Goal: Transaction & Acquisition: Download file/media

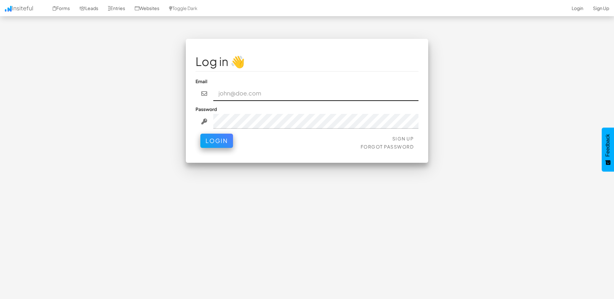
click at [260, 96] on input "email" at bounding box center [315, 93] width 205 height 15
type input "michael.vanoudtshoorn@activ.asn.au"
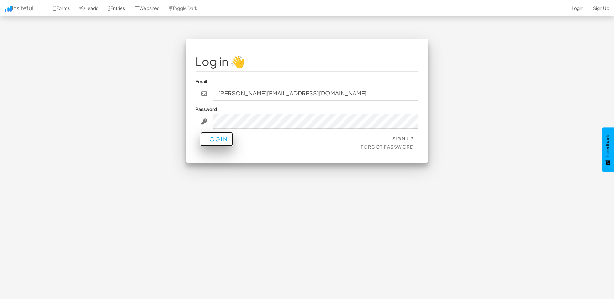
click at [215, 140] on button "Login" at bounding box center [216, 139] width 33 height 14
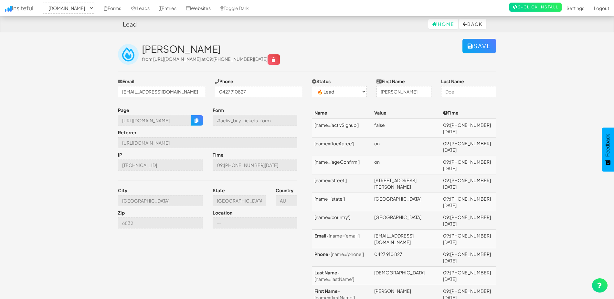
select select "2279"
select select "0"
drag, startPoint x: 79, startPoint y: 10, endPoint x: 88, endPoint y: 10, distance: 8.7
click at [79, 10] on select "-- None -- www.luckypuppylottery.org.au www.carforacauselottery.com.au www.acti…" at bounding box center [68, 8] width 51 height 11
click at [45, 3] on select "-- None -- www.luckypuppylottery.org.au www.carforacauselottery.com.au www.acti…" at bounding box center [68, 8] width 51 height 11
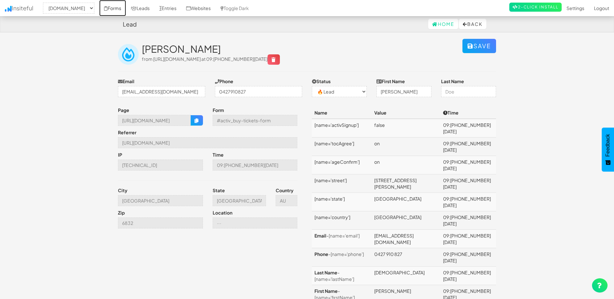
click at [108, 6] on icon at bounding box center [106, 8] width 4 height 5
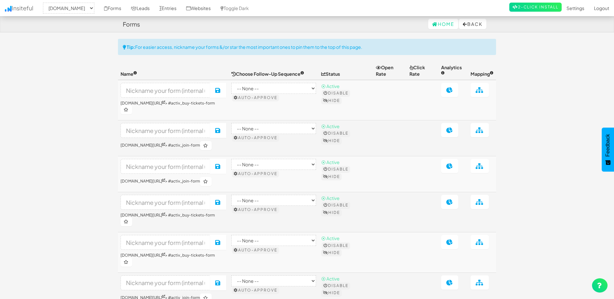
select select "2279"
click at [216, 7] on link "Websites" at bounding box center [198, 8] width 34 height 16
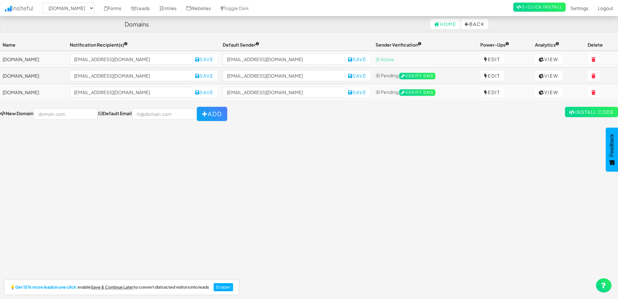
select select "2279"
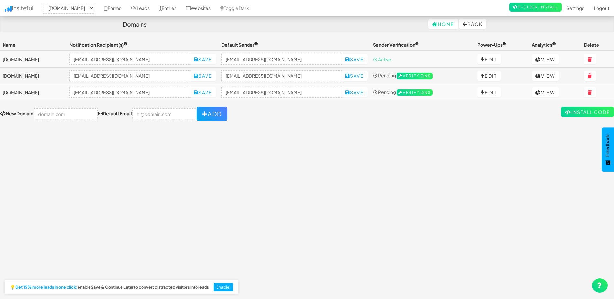
click at [156, 137] on div "Toggle navigation Insiteful -- None -- www.luckypuppylottery.org.au www.carfora…" at bounding box center [307, 166] width 614 height 254
click at [299, 140] on div "Toggle navigation Insiteful -- None -- www.luckypuppylottery.org.au www.carfora…" at bounding box center [307, 166] width 614 height 254
click at [302, 60] on input "no-reply@www.activbetteroddslottery.com.au" at bounding box center [281, 59] width 121 height 11
click at [272, 111] on form "New Domain Default Email Add" at bounding box center [307, 114] width 614 height 14
click at [64, 7] on select "-- None -- www.luckypuppylottery.org.au www.carforacauselottery.com.au www.acti…" at bounding box center [68, 8] width 51 height 11
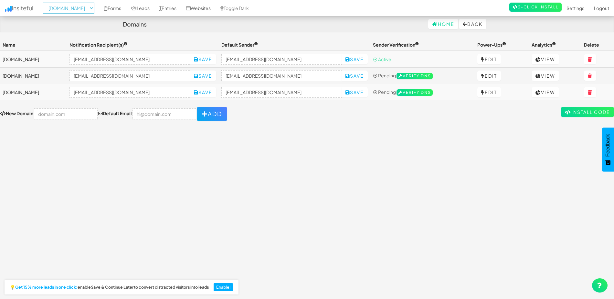
drag, startPoint x: 67, startPoint y: 9, endPoint x: 38, endPoint y: 20, distance: 31.2
click at [65, 8] on select "-- None -- www.luckypuppylottery.org.au www.carforacauselottery.com.au www.acti…" at bounding box center [68, 8] width 51 height 11
click at [18, 227] on div "Toggle navigation Insiteful -- None -- [DOMAIN_NAME] [DOMAIN_NAME] [DOMAIN_NAME…" at bounding box center [307, 166] width 614 height 254
click at [183, 198] on div "Toggle navigation Insiteful -- None -- www.luckypuppylottery.org.au www.carfora…" at bounding box center [307, 166] width 614 height 254
click at [309, 154] on div "Toggle navigation Insiteful -- None -- www.luckypuppylottery.org.au www.carfora…" at bounding box center [307, 166] width 614 height 254
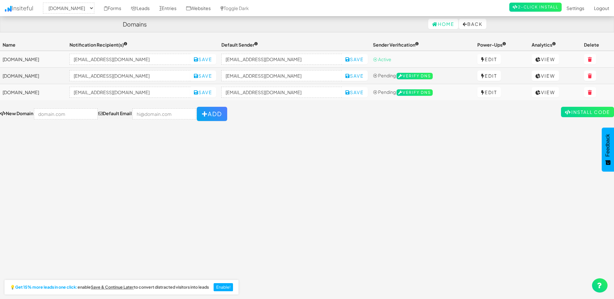
click at [27, 59] on td "[DOMAIN_NAME]" at bounding box center [33, 59] width 67 height 17
click at [293, 58] on input "[EMAIL_ADDRESS][DOMAIN_NAME]" at bounding box center [281, 59] width 121 height 11
click at [216, 6] on link "Websites" at bounding box center [198, 8] width 34 height 16
click at [58, 62] on td "[DOMAIN_NAME]" at bounding box center [33, 59] width 67 height 17
select select "2279"
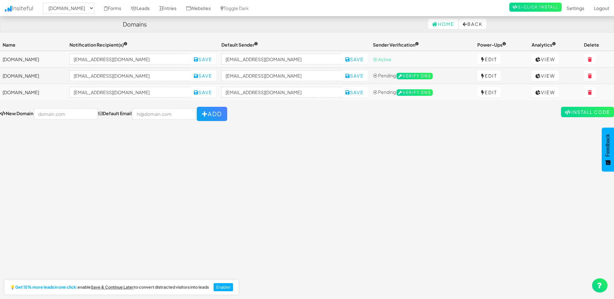
click at [34, 211] on div "Toggle navigation Insiteful -- None -- [DOMAIN_NAME] [DOMAIN_NAME] [DOMAIN_NAME…" at bounding box center [307, 166] width 614 height 254
click at [39, 118] on input "text" at bounding box center [66, 113] width 64 height 11
drag, startPoint x: 53, startPoint y: 69, endPoint x: 59, endPoint y: 64, distance: 7.8
click at [53, 69] on td "[DOMAIN_NAME]" at bounding box center [33, 76] width 67 height 16
click at [63, 59] on td "[DOMAIN_NAME]" at bounding box center [33, 59] width 67 height 17
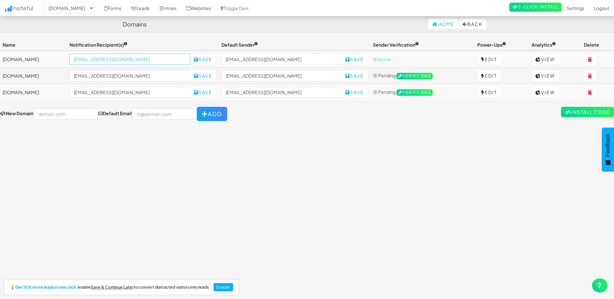
drag, startPoint x: 173, startPoint y: 60, endPoint x: 184, endPoint y: 61, distance: 10.8
click at [173, 60] on input "[EMAIL_ADDRESS][DOMAIN_NAME]" at bounding box center [129, 59] width 121 height 11
click at [189, 60] on input "[EMAIL_ADDRESS][DOMAIN_NAME]" at bounding box center [129, 59] width 121 height 11
click at [141, 164] on div "Toggle navigation Insiteful -- None -- www.luckypuppylottery.org.au www.carfora…" at bounding box center [307, 166] width 614 height 254
click at [54, 55] on td "[DOMAIN_NAME]" at bounding box center [33, 59] width 67 height 17
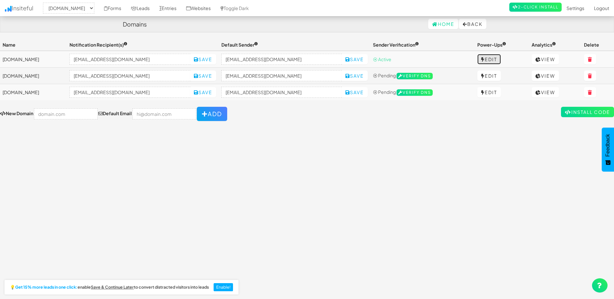
click at [501, 56] on link "Edit" at bounding box center [489, 59] width 24 height 10
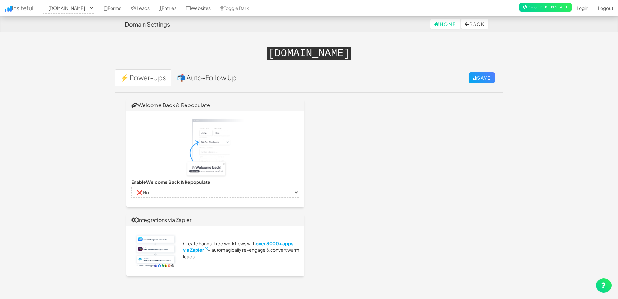
select select "2279"
select select "false"
select select "true"
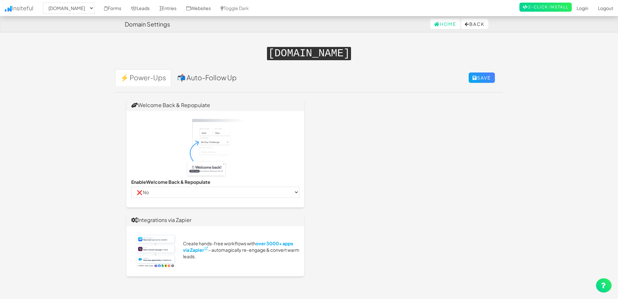
select select "true"
select select "false"
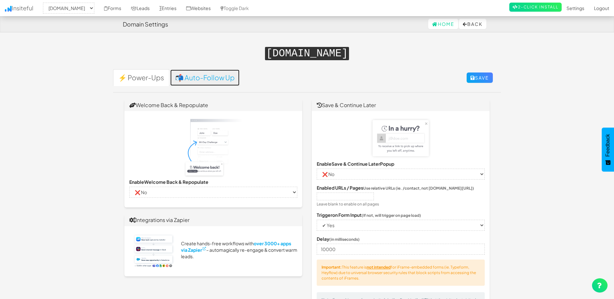
click at [209, 75] on link "📬 Auto-Follow Up" at bounding box center [205, 77] width 70 height 17
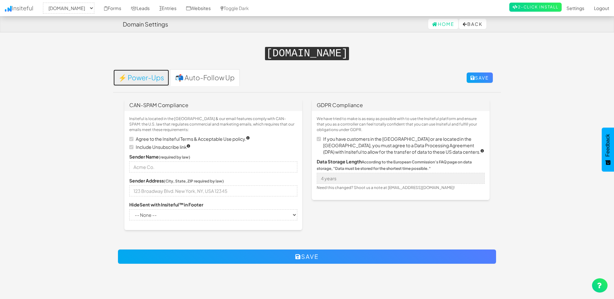
click at [151, 77] on link "⚡ Power-Ups" at bounding box center [141, 77] width 56 height 17
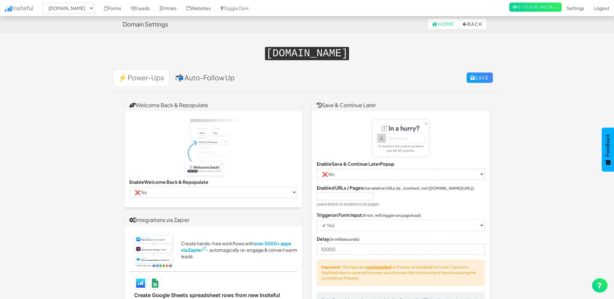
click at [347, 48] on kbd "[DOMAIN_NAME]" at bounding box center [307, 53] width 84 height 13
drag, startPoint x: 347, startPoint y: 48, endPoint x: 329, endPoint y: 56, distance: 19.4
click at [349, 54] on kbd "[DOMAIN_NAME]" at bounding box center [307, 53] width 84 height 13
click at [324, 56] on kbd "[DOMAIN_NAME]" at bounding box center [307, 53] width 84 height 13
click at [324, 57] on kbd "[DOMAIN_NAME]" at bounding box center [307, 53] width 84 height 13
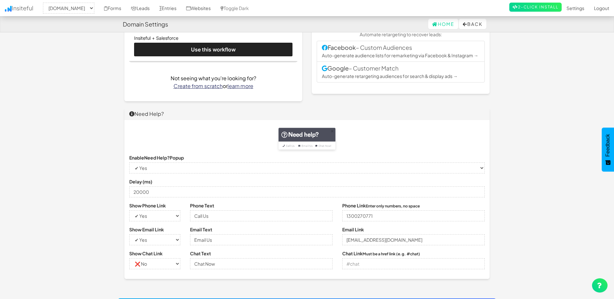
scroll to position [437, 0]
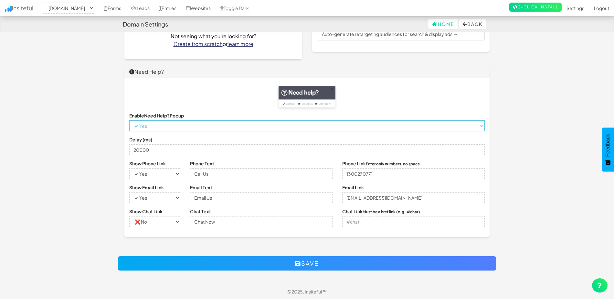
click at [155, 130] on select "-- None -- ✔ Yes ❌ No" at bounding box center [306, 125] width 355 height 11
drag, startPoint x: 157, startPoint y: 127, endPoint x: 161, endPoint y: 133, distance: 6.7
click at [157, 127] on select "-- None -- ✔ Yes ❌ No" at bounding box center [306, 125] width 355 height 11
click at [422, 199] on input "[EMAIL_ADDRESS][DOMAIN_NAME]" at bounding box center [413, 197] width 142 height 11
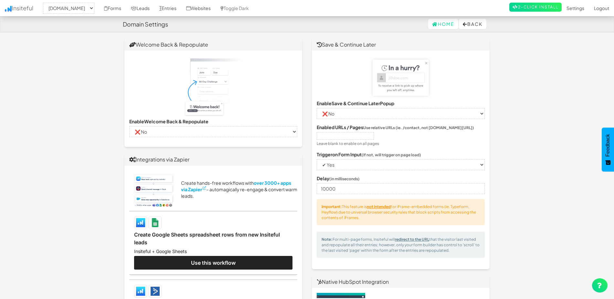
scroll to position [0, 0]
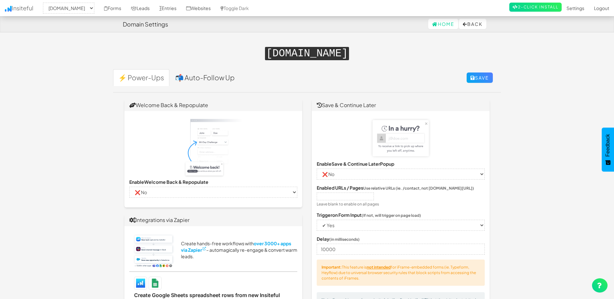
click at [320, 47] on kbd "[DOMAIN_NAME]" at bounding box center [307, 53] width 84 height 13
click at [265, 50] on kbd "[DOMAIN_NAME]" at bounding box center [307, 53] width 84 height 13
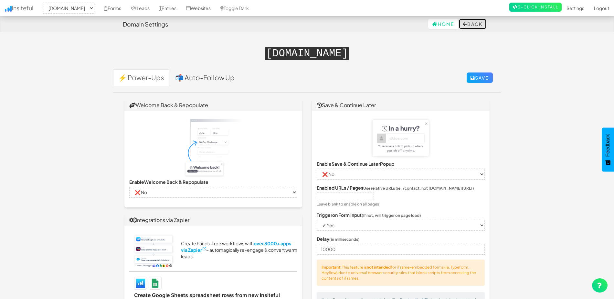
click at [465, 26] on button "Back" at bounding box center [472, 24] width 27 height 10
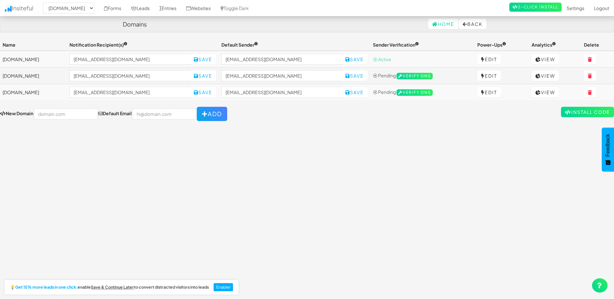
select select "2279"
click at [54, 112] on input "text" at bounding box center [66, 113] width 64 height 11
drag, startPoint x: 86, startPoint y: 58, endPoint x: 14, endPoint y: 58, distance: 71.4
click at [14, 58] on td "[DOMAIN_NAME]" at bounding box center [33, 59] width 67 height 17
copy td "activbetteroddslottery.com.au"
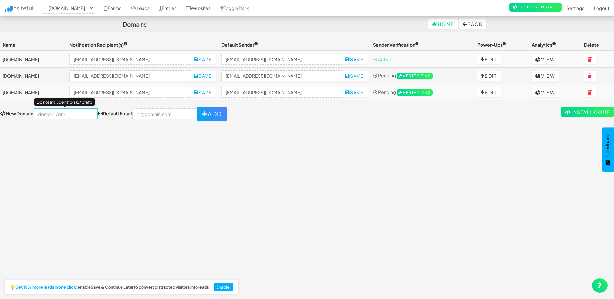
click at [43, 115] on input "text" at bounding box center [66, 113] width 64 height 11
paste input "activbetteroddslottery.com.au"
drag, startPoint x: 64, startPoint y: 115, endPoint x: 28, endPoint y: 116, distance: 35.2
click at [28, 116] on div "New Domain Add your website here! activbetteroddslottery.com.au Do not include …" at bounding box center [113, 114] width 227 height 14
click at [39, 114] on input "activbetteroddslottery.com.au" at bounding box center [66, 113] width 64 height 11
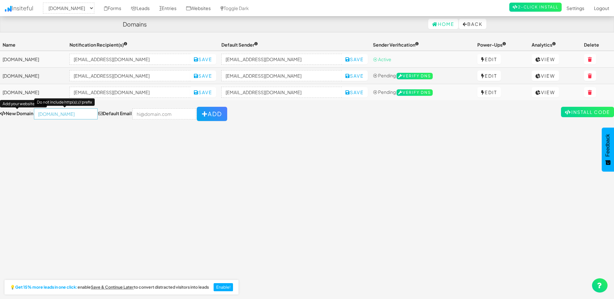
drag, startPoint x: 50, startPoint y: 115, endPoint x: 17, endPoint y: 114, distance: 33.0
click at [19, 114] on div "New Domain Add your website here! activbetteroddslottery.com.au Do not include …" at bounding box center [113, 114] width 227 height 14
type input "[DOMAIN_NAME]"
click at [153, 110] on input "email" at bounding box center [164, 113] width 64 height 11
type input "lotteries@genu.org.au"
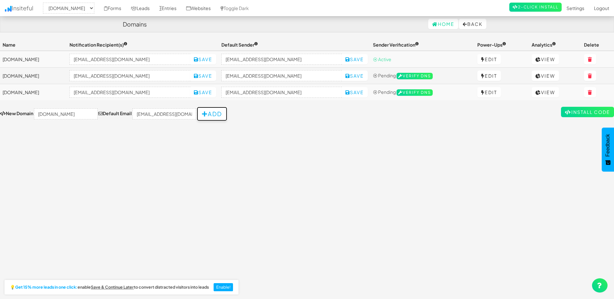
click at [204, 110] on button "Add" at bounding box center [212, 114] width 30 height 14
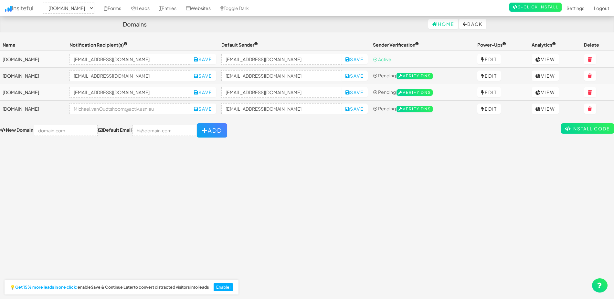
select select "2279"
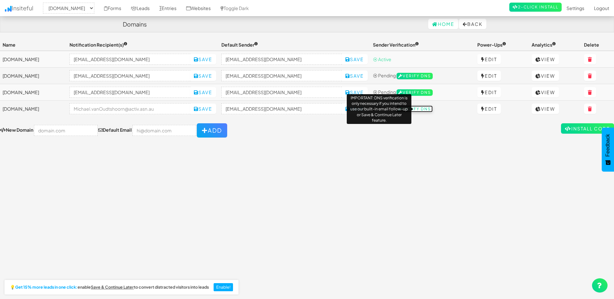
click at [423, 108] on span "Verify DNS" at bounding box center [414, 109] width 36 height 6
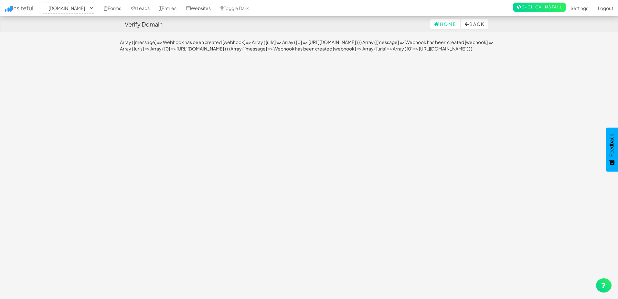
select select "2279"
click at [162, 51] on div "Toggle navigation Insiteful -- None -- www.betteroddslottery.com.au www.luckypu…" at bounding box center [309, 45] width 378 height 13
click at [465, 25] on icon at bounding box center [467, 24] width 5 height 5
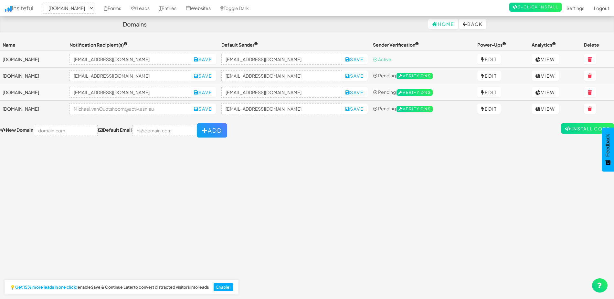
select select "2279"
click at [151, 108] on input "email" at bounding box center [129, 108] width 121 height 11
type input "lotteries@genu.org.au"
click at [321, 108] on input "no-reply@betteroddslottery.com.au" at bounding box center [281, 108] width 121 height 11
drag, startPoint x: 312, startPoint y: 105, endPoint x: 329, endPoint y: 131, distance: 30.7
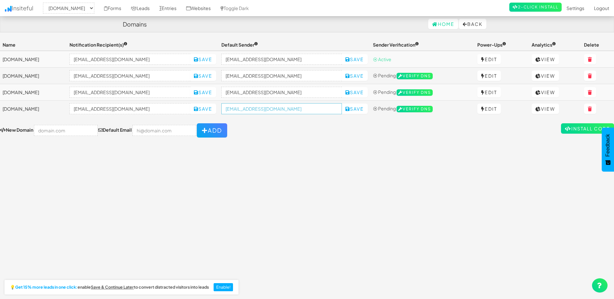
click at [311, 108] on input "no-reply@betteroddslottery.com.au" at bounding box center [281, 108] width 121 height 11
click at [424, 138] on div "Toggle navigation Insiteful -- None -- www.betteroddslottery.com.au www.luckypu…" at bounding box center [307, 166] width 614 height 254
click at [235, 163] on div "Toggle navigation Insiteful -- None -- www.betteroddslottery.com.au www.luckypu…" at bounding box center [307, 166] width 614 height 254
click at [391, 61] on span "⦿ Active" at bounding box center [382, 59] width 18 height 6
click at [67, 58] on td "[DOMAIN_NAME]" at bounding box center [33, 59] width 67 height 17
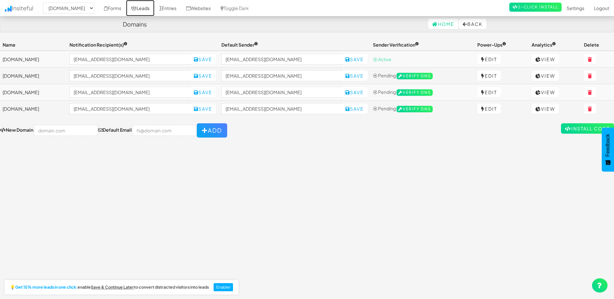
click at [154, 6] on link "Leads" at bounding box center [140, 8] width 28 height 16
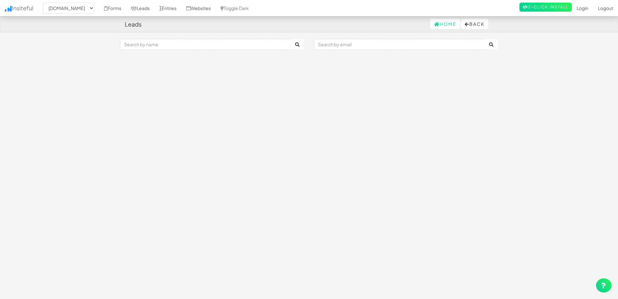
select select "2279"
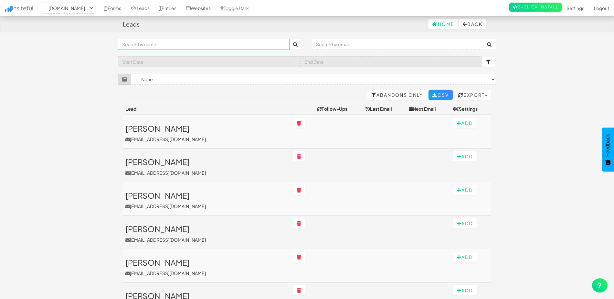
click at [203, 45] on input "text" at bounding box center [204, 44] width 172 height 11
click at [314, 48] on input "text" at bounding box center [398, 44] width 172 height 11
drag, startPoint x: 248, startPoint y: 45, endPoint x: 242, endPoint y: 41, distance: 7.3
click at [248, 45] on input "text" at bounding box center [204, 44] width 172 height 11
drag, startPoint x: 325, startPoint y: 75, endPoint x: 319, endPoint y: 75, distance: 6.1
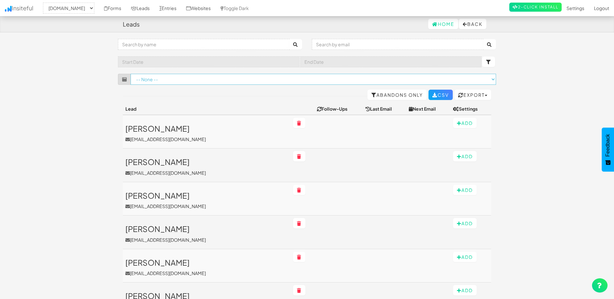
click at [325, 75] on select "-- None -- ([DOMAIN_NAME][URL]) ([DOMAIN_NAME][URL]) ([DOMAIN_NAME][URL]) ([DOM…" at bounding box center [313, 79] width 365 height 11
select select "f682fccbf479587.32874759"
click at [131, 74] on select "-- None -- ([DOMAIN_NAME][URL]) ([DOMAIN_NAME][URL]) ([DOMAIN_NAME][URL]) ([DOM…" at bounding box center [313, 79] width 365 height 11
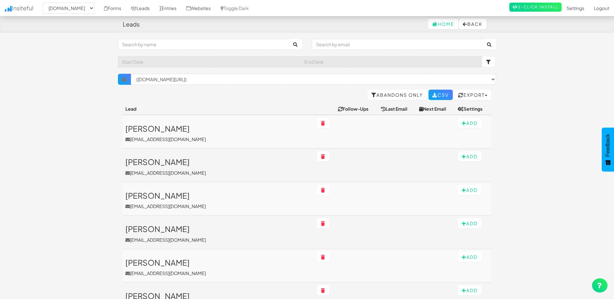
select select "2279"
select select "f682fccbf479587.32874759"
click at [242, 74] on select "× Clear Filter ([DOMAIN_NAME][URL]) ([DOMAIN_NAME][URL]) ([DOMAIN_NAME][URL]) (…" at bounding box center [313, 79] width 365 height 11
click at [182, 76] on select "× Clear Filter ([DOMAIN_NAME][URL]) ([DOMAIN_NAME][URL]) ([DOMAIN_NAME][URL]) (…" at bounding box center [313, 79] width 365 height 11
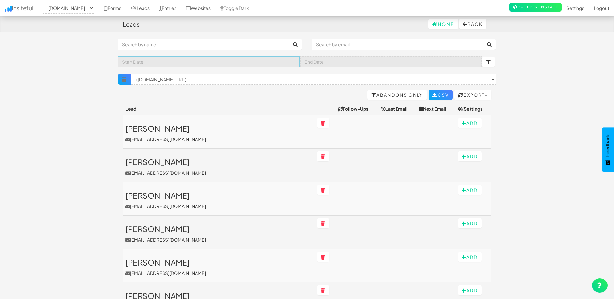
click at [130, 61] on input "text" at bounding box center [209, 61] width 182 height 11
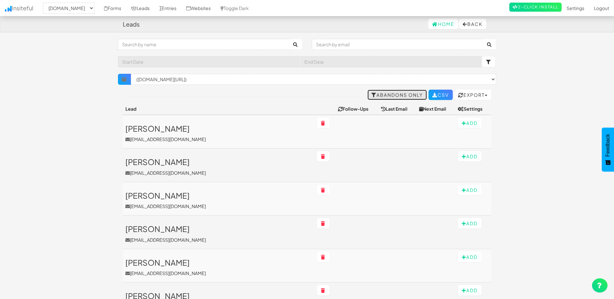
click at [402, 92] on link "Abandons Only" at bounding box center [396, 94] width 59 height 10
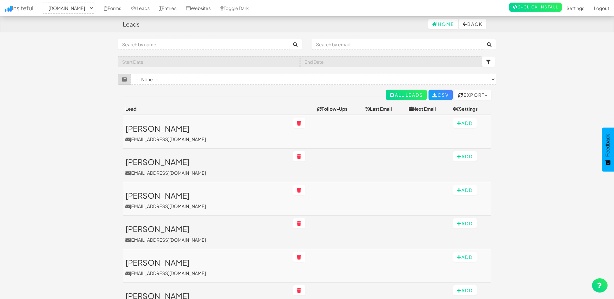
select select "2279"
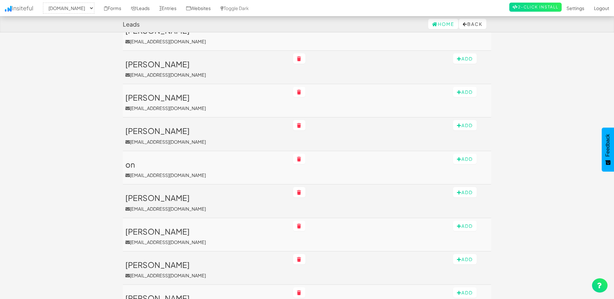
scroll to position [695, 0]
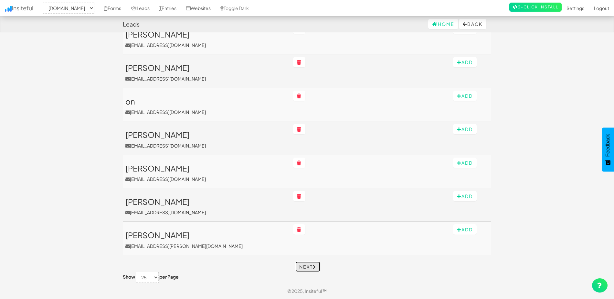
click at [301, 267] on link "Next" at bounding box center [307, 266] width 25 height 10
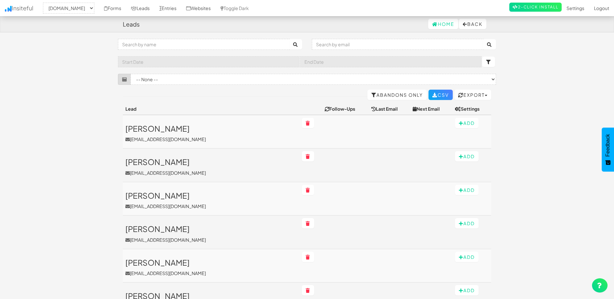
select select "2279"
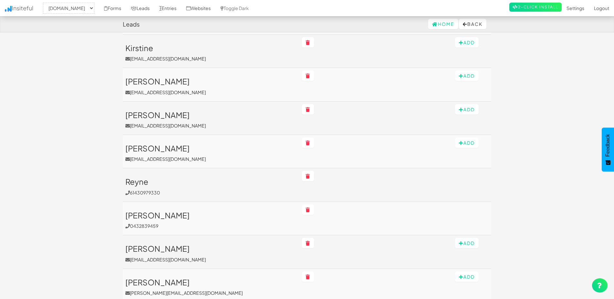
scroll to position [695, 0]
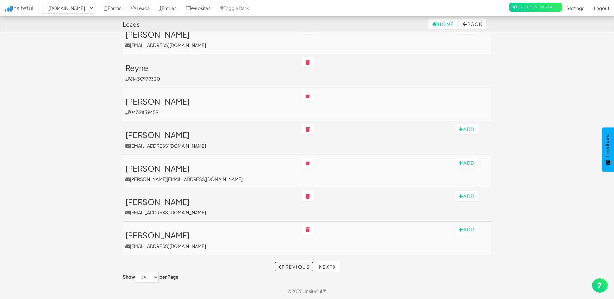
click at [292, 271] on link "Previous" at bounding box center [293, 266] width 39 height 10
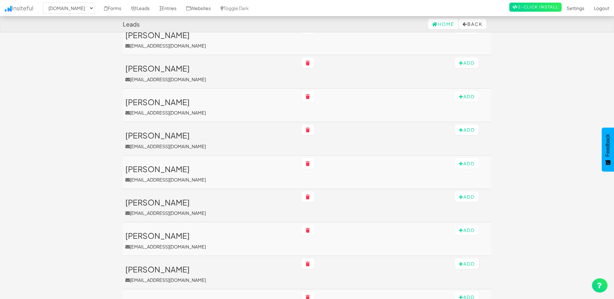
scroll to position [0, 0]
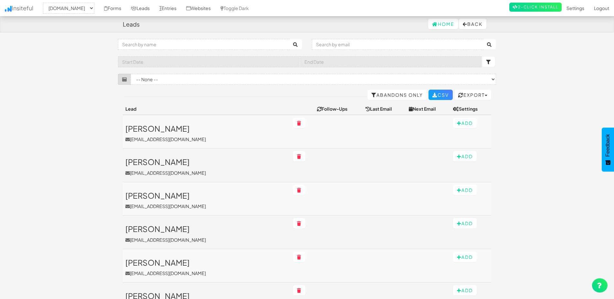
select select "2279"
click at [195, 78] on select "-- None -- (www.activbetteroddslottery.com.au/buy-tickets/step-5#activ_buy-tick…" at bounding box center [313, 79] width 365 height 11
select select "f682fe873e279a0.22407903"
click at [131, 74] on select "-- None -- (www.activbetteroddslottery.com.au/buy-tickets/step-5#activ_buy-tick…" at bounding box center [313, 79] width 365 height 11
click at [337, 45] on input "text" at bounding box center [398, 44] width 172 height 11
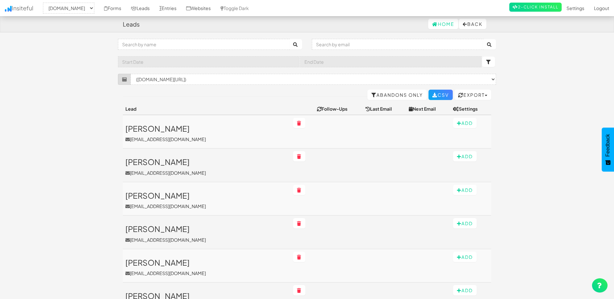
drag, startPoint x: 229, startPoint y: 34, endPoint x: 178, endPoint y: 49, distance: 52.5
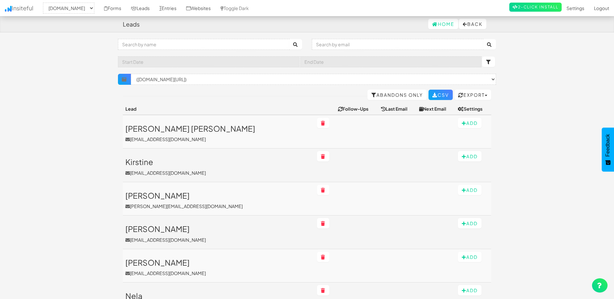
select select "2279"
select select "f682fe873e279a0.22407903"
click at [471, 94] on button "Export" at bounding box center [472, 94] width 37 height 10
click at [481, 93] on button "Export" at bounding box center [472, 94] width 37 height 10
click at [60, 8] on select "-- None -- www.betteroddslottery.com.au www.luckypuppylottery.org.au www.carfor…" at bounding box center [68, 8] width 51 height 11
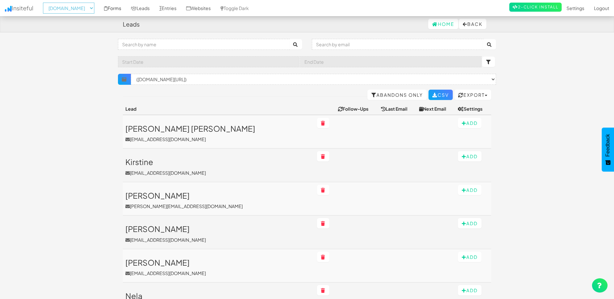
drag, startPoint x: 107, startPoint y: 6, endPoint x: 115, endPoint y: 14, distance: 11.4
click at [94, 6] on select "-- None -- www.betteroddslottery.com.au www.luckypuppylottery.org.au www.carfor…" at bounding box center [68, 8] width 51 height 11
select select "2325"
click at [45, 3] on select "-- None -- www.betteroddslottery.com.au www.luckypuppylottery.org.au www.carfor…" at bounding box center [68, 8] width 51 height 11
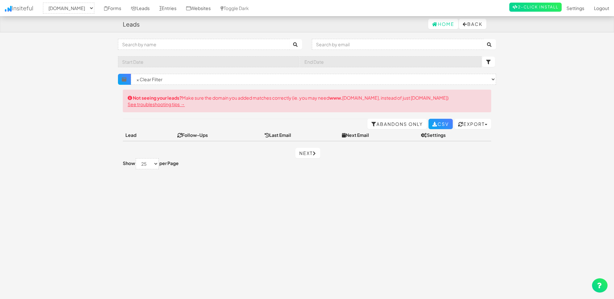
select select "2325"
drag, startPoint x: 0, startPoint y: 0, endPoint x: 179, endPoint y: 79, distance: 195.7
click at [179, 79] on select "× Clear Filter (www.betteroddslottery.com.au/buy-tickets/step-3#activ_buy-ticke…" at bounding box center [313, 79] width 365 height 11
select select "f687dc4e0a5cf35.27227200"
click at [131, 74] on select "× Clear Filter (www.betteroddslottery.com.au/buy-tickets/step-3#activ_buy-ticke…" at bounding box center [313, 79] width 365 height 11
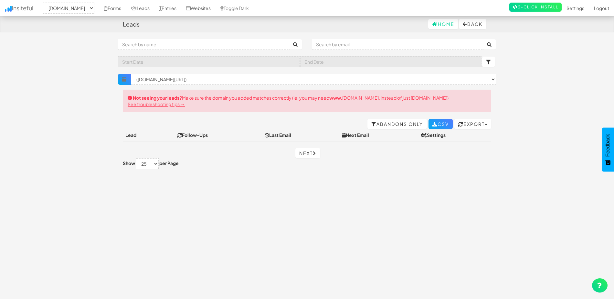
select select "2325"
select select "f687dc4e0a5cf35.27227200"
drag, startPoint x: 73, startPoint y: 10, endPoint x: 76, endPoint y: 14, distance: 4.6
click at [73, 10] on select "-- None -- [DOMAIN_NAME] [DOMAIN_NAME] [DOMAIN_NAME] [DOMAIN_NAME]" at bounding box center [68, 8] width 51 height 11
click at [45, 3] on select "-- None -- [DOMAIN_NAME] [DOMAIN_NAME] [DOMAIN_NAME] [DOMAIN_NAME]" at bounding box center [68, 8] width 51 height 11
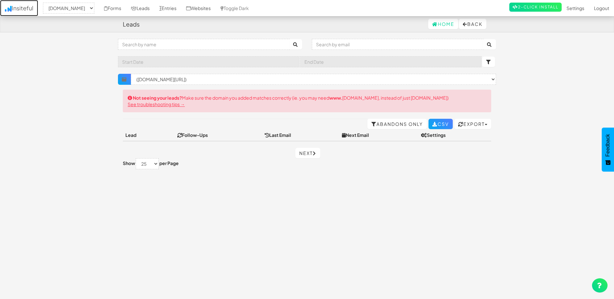
click at [18, 7] on link "Insiteful" at bounding box center [19, 8] width 38 height 16
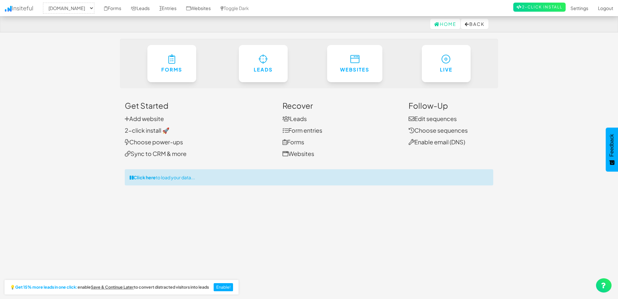
select select "2325"
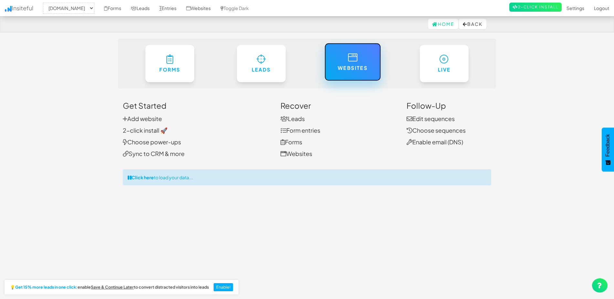
click at [358, 72] on link "Websites" at bounding box center [352, 62] width 56 height 38
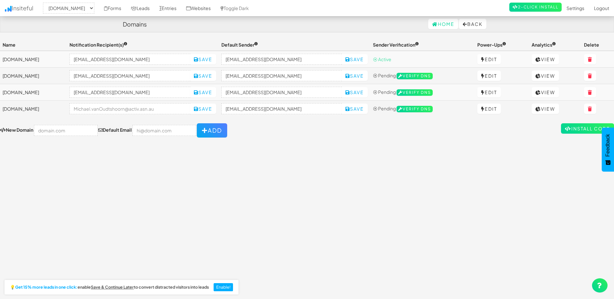
select select "2325"
click at [330, 76] on input "lotteries@activ.asn.au" at bounding box center [281, 75] width 121 height 11
click at [310, 75] on input "lotteries@activ.asn.au" at bounding box center [281, 75] width 121 height 11
click at [283, 134] on form "New Domain Default Email Add" at bounding box center [307, 130] width 614 height 14
drag, startPoint x: 198, startPoint y: 110, endPoint x: 195, endPoint y: 110, distance: 3.9
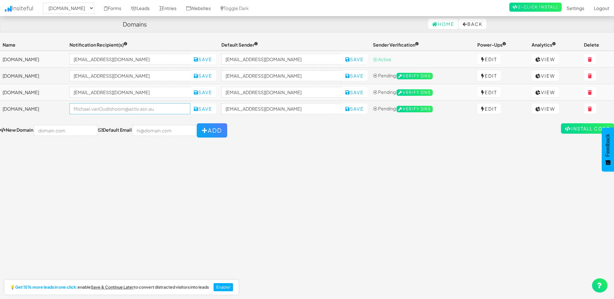
click at [190, 110] on input "email" at bounding box center [129, 108] width 121 height 11
type input "lotteries@genu.org.au"
click at [198, 109] on icon at bounding box center [196, 109] width 5 height 5
click at [314, 111] on input "no-reply@betteroddslottery.com.au" at bounding box center [281, 108] width 121 height 11
click at [176, 111] on input "lotteries@genu.org.au" at bounding box center [129, 108] width 121 height 11
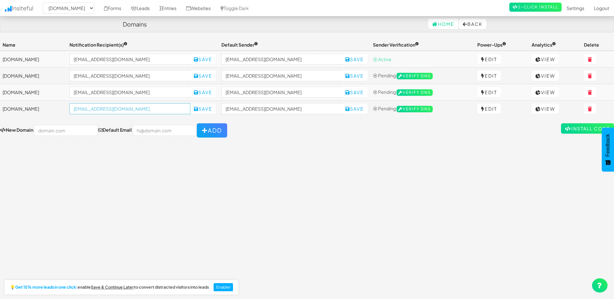
click at [176, 111] on input "lotteries@genu.org.au" at bounding box center [129, 108] width 121 height 11
click at [159, 92] on input "hello@luckypuppylottery.org.au" at bounding box center [129, 92] width 121 height 11
click at [153, 78] on input "lotteries@activ.asn.au" at bounding box center [129, 75] width 121 height 11
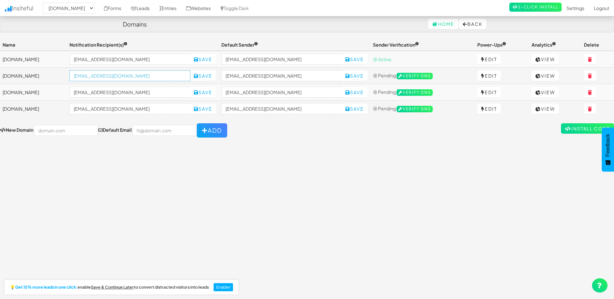
click at [153, 78] on input "lotteries@activ.asn.au" at bounding box center [129, 75] width 121 height 11
paste input "genu.org"
type input "lotteries@genu.org.au"
click at [216, 74] on button "Save" at bounding box center [203, 75] width 26 height 10
click at [170, 57] on input "lotteries@activ.asn.au" at bounding box center [129, 59] width 121 height 11
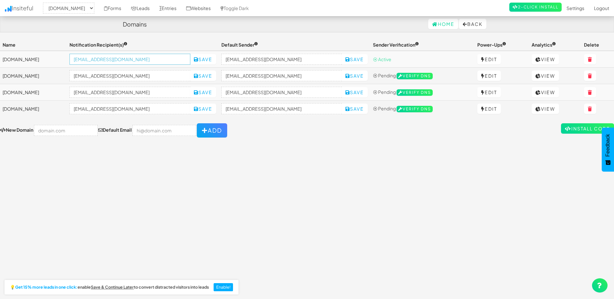
click at [170, 57] on input "lotteries@activ.asn.au" at bounding box center [129, 59] width 121 height 11
paste input "genu.org"
type input "lotteries@genu.org.au"
click at [216, 58] on button "Save" at bounding box center [203, 59] width 26 height 10
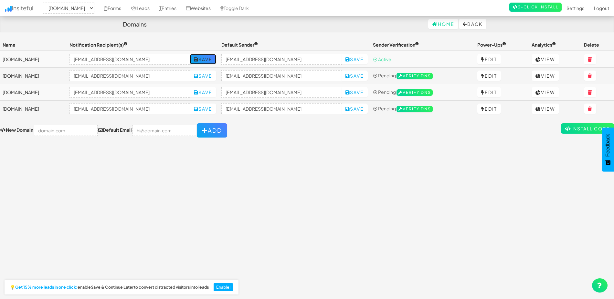
drag, startPoint x: 238, startPoint y: 58, endPoint x: 239, endPoint y: 67, distance: 9.5
click at [216, 58] on button "Save" at bounding box center [203, 59] width 26 height 10
click at [124, 8] on link "Forms" at bounding box center [112, 8] width 27 height 16
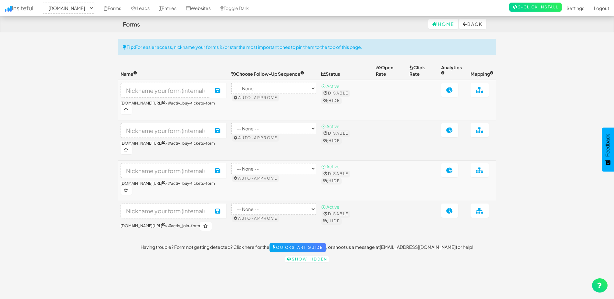
select select "2325"
drag, startPoint x: 577, startPoint y: 12, endPoint x: 575, endPoint y: 16, distance: 3.8
click at [577, 12] on link "Settings" at bounding box center [575, 8] width 27 height 16
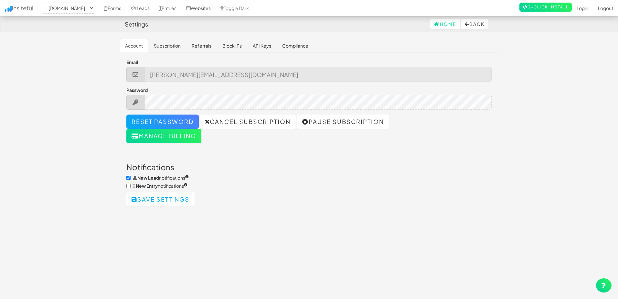
select select "2325"
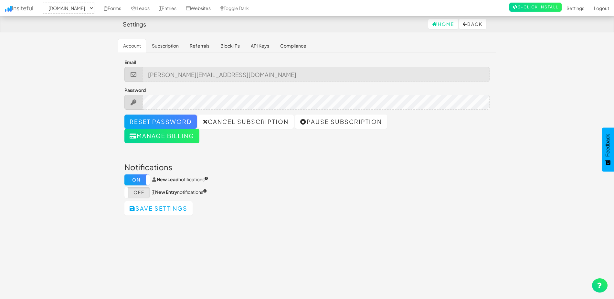
click at [389, 191] on div "On Off New Entry notifications" at bounding box center [306, 192] width 365 height 11
drag, startPoint x: 164, startPoint y: 44, endPoint x: 144, endPoint y: 45, distance: 19.7
click at [164, 44] on link "Subscription" at bounding box center [165, 46] width 37 height 14
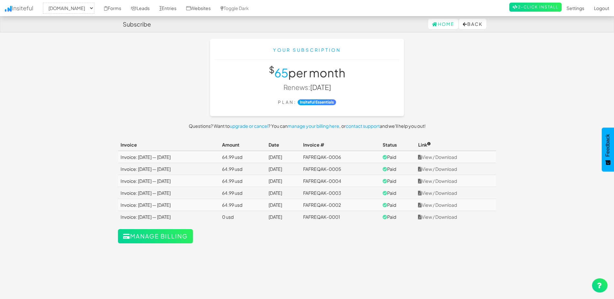
select select "2325"
click at [443, 24] on link "Home" at bounding box center [443, 24] width 30 height 10
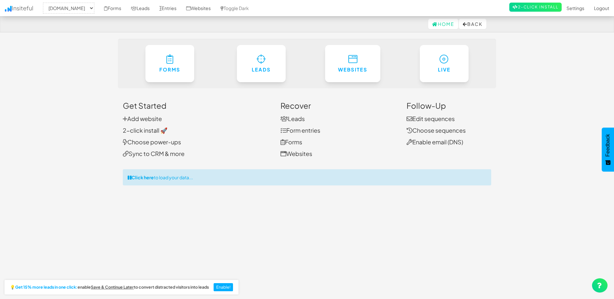
select select "2325"
click at [181, 9] on link "Entries" at bounding box center [167, 8] width 27 height 16
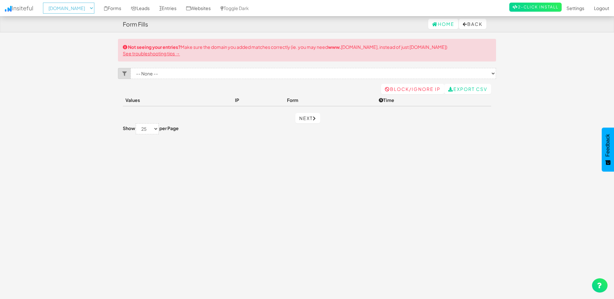
drag, startPoint x: 76, startPoint y: 9, endPoint x: 84, endPoint y: 15, distance: 9.7
click at [76, 9] on select "-- None -- [DOMAIN_NAME] [DOMAIN_NAME] [DOMAIN_NAME] [DOMAIN_NAME]" at bounding box center [68, 8] width 51 height 11
select select "2285"
click at [45, 3] on select "-- None -- [DOMAIN_NAME] [DOMAIN_NAME] [DOMAIN_NAME] [DOMAIN_NAME]" at bounding box center [68, 8] width 51 height 11
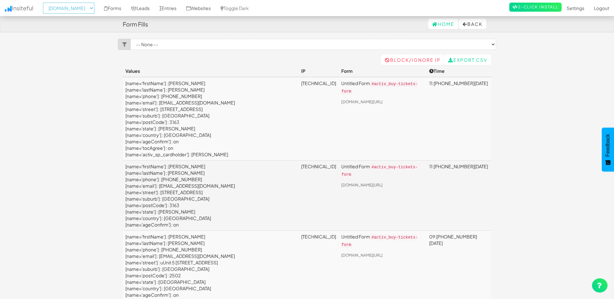
drag, startPoint x: 0, startPoint y: 0, endPoint x: 82, endPoint y: 7, distance: 82.7
click at [82, 7] on select "-- None -- [DOMAIN_NAME] [DOMAIN_NAME] [DOMAIN_NAME] [DOMAIN_NAME]" at bounding box center [68, 8] width 51 height 11
select select "2325"
click at [45, 3] on select "-- None -- [DOMAIN_NAME] [DOMAIN_NAME] [DOMAIN_NAME] [DOMAIN_NAME]" at bounding box center [68, 8] width 51 height 11
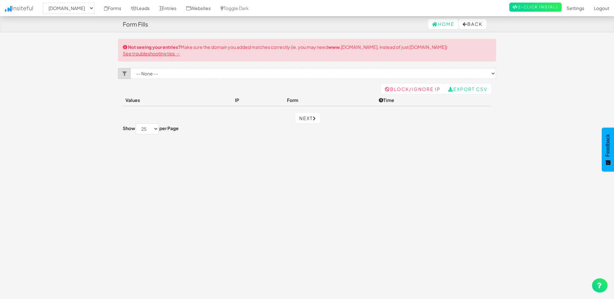
select select "2325"
click at [126, 7] on link "Forms" at bounding box center [112, 8] width 27 height 16
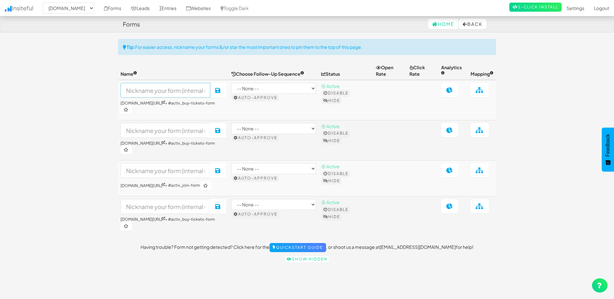
drag, startPoint x: 178, startPoint y: 86, endPoint x: 188, endPoint y: 90, distance: 10.9
click at [178, 86] on input at bounding box center [166, 90] width 90 height 15
click at [300, 88] on select "-- None -- B2B (Plain) by Insiteful Checkout (Rich HTML) by Insiteful Checkout …" at bounding box center [273, 88] width 85 height 11
drag, startPoint x: 63, startPoint y: 117, endPoint x: 83, endPoint y: 121, distance: 20.5
click at [63, 117] on body "Forms Home Back Toggle navigation Insiteful -- None -- [DOMAIN_NAME] [DOMAIN_NA…" at bounding box center [307, 154] width 614 height 309
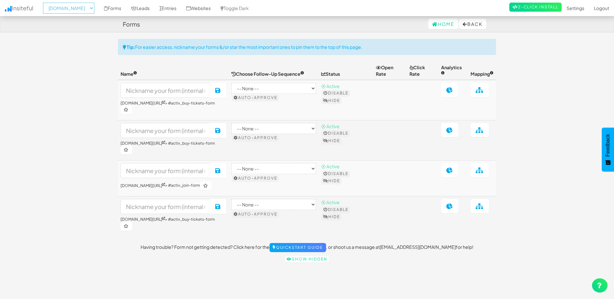
drag, startPoint x: 80, startPoint y: 8, endPoint x: 80, endPoint y: 14, distance: 5.2
click at [80, 8] on select "-- None -- [DOMAIN_NAME] [DOMAIN_NAME] [DOMAIN_NAME] [DOMAIN_NAME]" at bounding box center [68, 8] width 51 height 11
select select "2279"
click at [45, 3] on select "-- None -- [DOMAIN_NAME] [DOMAIN_NAME] [DOMAIN_NAME] [DOMAIN_NAME]" at bounding box center [68, 8] width 51 height 11
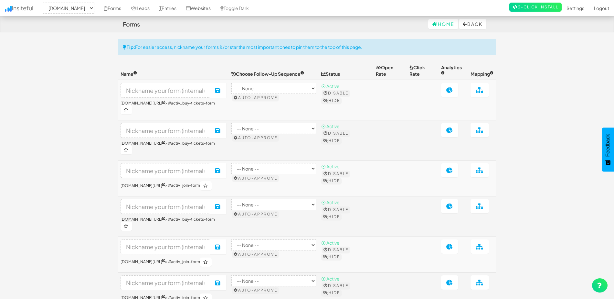
select select "2279"
click at [126, 5] on link "Forms" at bounding box center [112, 8] width 27 height 16
select select "2279"
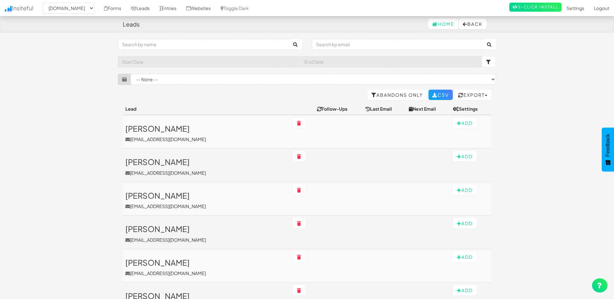
select select "2279"
click at [148, 79] on select "-- None -- (www.activbetteroddslottery.com.au/buy-tickets/step-3#activ_buy-tick…" at bounding box center [313, 79] width 365 height 11
click at [151, 78] on select "-- None -- (www.activbetteroddslottery.com.au/buy-tickets/step-3#activ_buy-tick…" at bounding box center [313, 79] width 365 height 11
click at [216, 9] on link "Websites" at bounding box center [198, 8] width 34 height 16
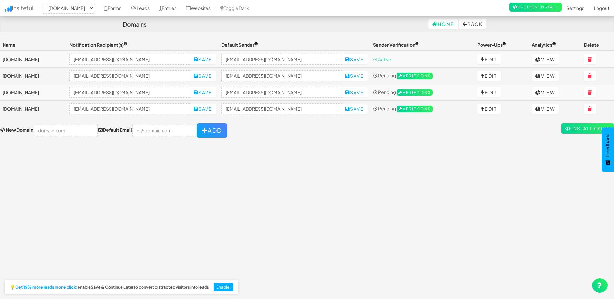
select select "2279"
click at [391, 58] on span "⦿ Active" at bounding box center [382, 59] width 18 height 6
click at [419, 44] on sup at bounding box center [417, 44] width 4 height 4
click at [434, 171] on div "Toggle navigation Insiteful -- None -- www.betteroddslottery.com.au www.luckypu…" at bounding box center [307, 166] width 614 height 254
click at [477, 26] on button "Back" at bounding box center [472, 24] width 27 height 10
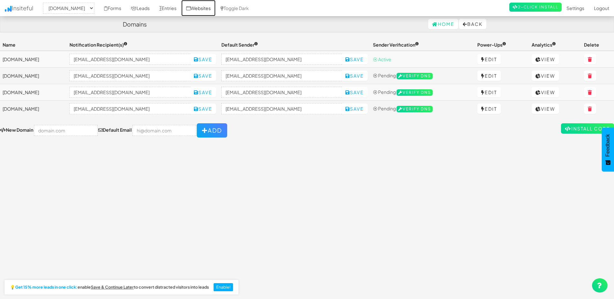
click at [216, 9] on link "Websites" at bounding box center [198, 8] width 34 height 16
select select "2279"
click at [312, 75] on input "[EMAIL_ADDRESS][DOMAIN_NAME]" at bounding box center [281, 75] width 121 height 11
drag, startPoint x: 178, startPoint y: 109, endPoint x: 124, endPoint y: 109, distance: 54.3
click at [124, 109] on td "[EMAIL_ADDRESS][DOMAIN_NAME] Save" at bounding box center [143, 108] width 152 height 16
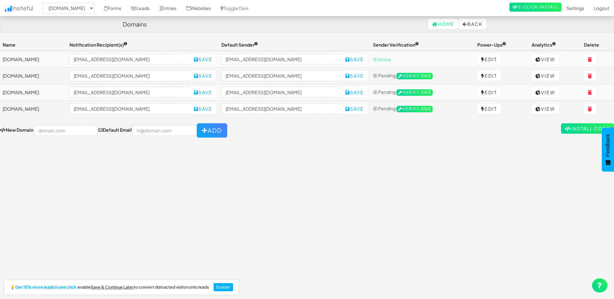
drag, startPoint x: 293, startPoint y: 114, endPoint x: 292, endPoint y: 109, distance: 5.3
click at [293, 114] on td "no-reply@betteroddslottery.com.au Save" at bounding box center [295, 108] width 152 height 16
click at [292, 109] on input "[EMAIL_ADDRESS][DOMAIN_NAME]" at bounding box center [281, 108] width 121 height 11
paste input "[EMAIL_ADDRESS][DOMAIN_NAME]"
click at [308, 111] on input "no-reply@betlotteries@genu.org.auteroddslottery.com.au" at bounding box center [281, 108] width 121 height 11
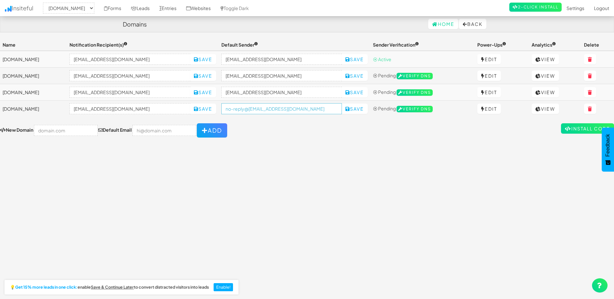
click at [308, 111] on input "no-reply@betlotteries@genu.org.auteroddslottery.com.au" at bounding box center [281, 108] width 121 height 11
paste input "lotteries@genu.org"
type input "lotteries@genu.org.au"
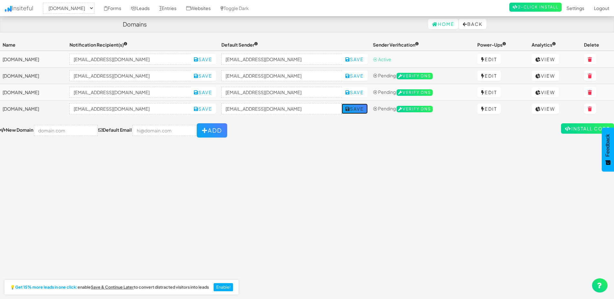
click at [350, 110] on icon at bounding box center [347, 109] width 5 height 5
click at [320, 94] on input "no-reply@luckypuppylottery.org.au" at bounding box center [281, 92] width 121 height 11
click at [305, 75] on input "[EMAIL_ADDRESS][DOMAIN_NAME]" at bounding box center [281, 75] width 121 height 11
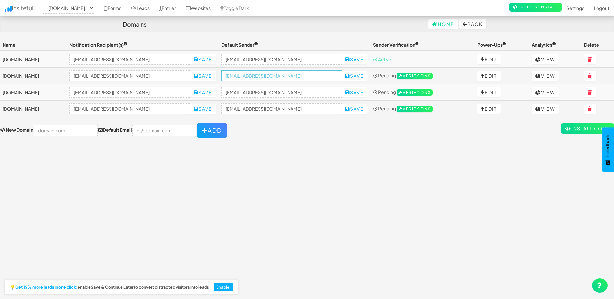
click at [305, 75] on input "lotteries@activ.asn.au" at bounding box center [281, 75] width 121 height 11
paste input "genu.org"
type input "lotteries@genu.org.au"
drag, startPoint x: 205, startPoint y: 91, endPoint x: 118, endPoint y: 88, distance: 87.3
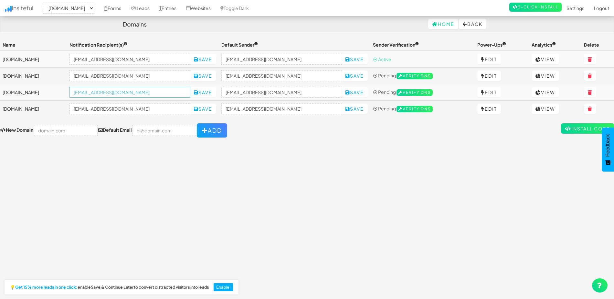
click at [118, 88] on tr "www.luckypuppylottery.org.au hello@luckypuppylottery.org.au Save no-reply@lucky…" at bounding box center [307, 92] width 614 height 16
click at [297, 95] on input "no-reply@luckypuppylottery.org.au" at bounding box center [281, 92] width 121 height 11
click at [297, 94] on input "no-reply@luckypuppylottery.org.au" at bounding box center [281, 92] width 121 height 11
paste input "hello"
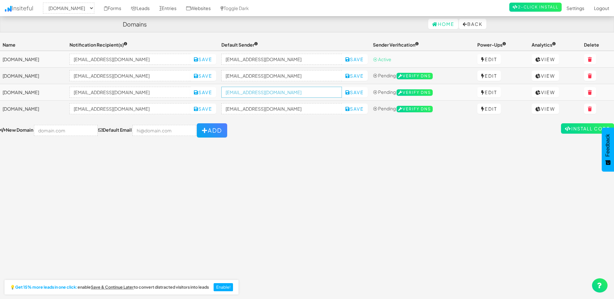
type input "hello@luckypuppylottery.org.au"
click at [310, 58] on input "no-reply@www.activbetteroddslottery.com.au" at bounding box center [281, 59] width 121 height 11
click at [156, 58] on input "lotteries@genu.org.au" at bounding box center [129, 59] width 121 height 11
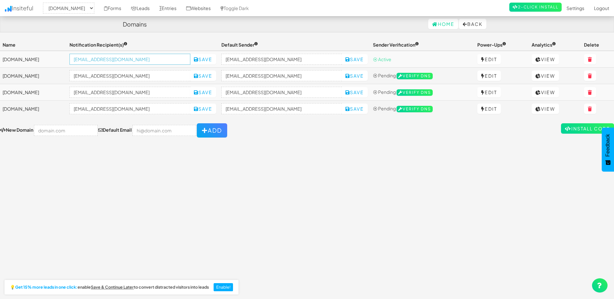
click at [156, 58] on input "lotteries@genu.org.au" at bounding box center [129, 59] width 121 height 11
click at [287, 60] on input "no-reply@www.activbetteroddslottery.com.au" at bounding box center [281, 59] width 121 height 11
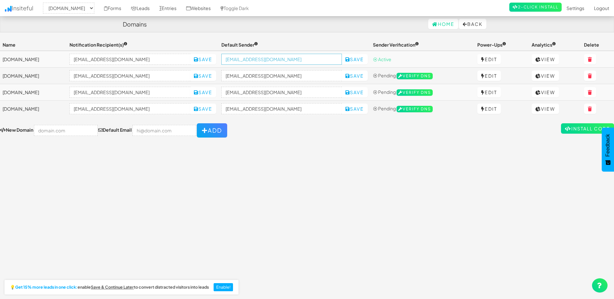
paste input "lotteries@genu.org"
type input "lotteries@genu.org.au"
click at [350, 59] on icon at bounding box center [347, 59] width 5 height 5
click at [350, 109] on icon at bounding box center [347, 109] width 5 height 5
click at [367, 91] on button "Save" at bounding box center [355, 92] width 26 height 10
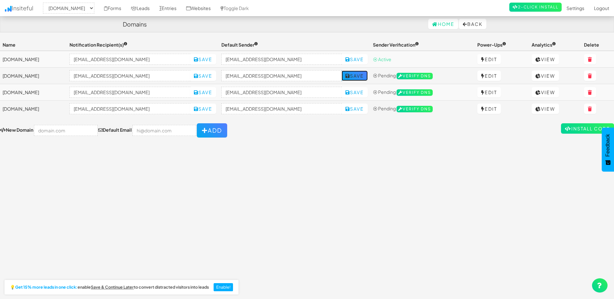
click at [367, 79] on button "Save" at bounding box center [355, 75] width 26 height 10
click at [384, 146] on div "Toggle navigation Insiteful -- None -- www.betteroddslottery.com.au www.luckypu…" at bounding box center [307, 166] width 614 height 254
click at [154, 12] on link "Leads" at bounding box center [140, 8] width 28 height 16
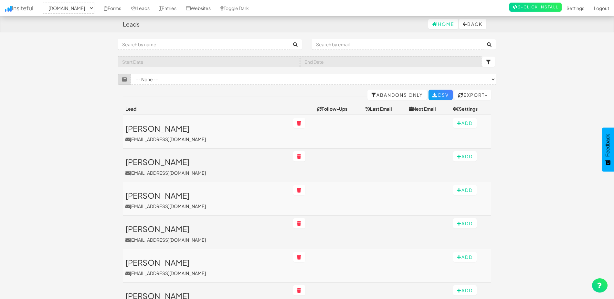
select select "2279"
click at [162, 78] on select "-- None -- (www.activbetteroddslottery.com.au/buy-tickets/step-2#activ_buy-tick…" at bounding box center [313, 79] width 365 height 11
drag, startPoint x: 81, startPoint y: 110, endPoint x: 98, endPoint y: 102, distance: 18.2
click at [376, 97] on link "Abandons Only" at bounding box center [396, 94] width 59 height 10
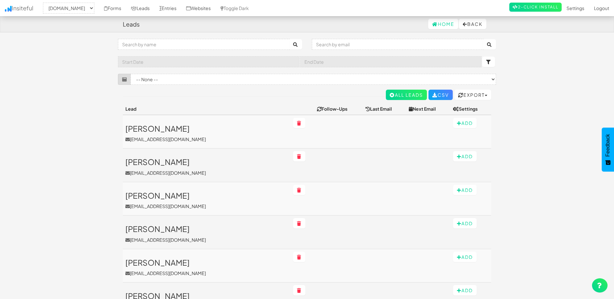
select select "2279"
click at [181, 12] on link "Entries" at bounding box center [167, 8] width 27 height 16
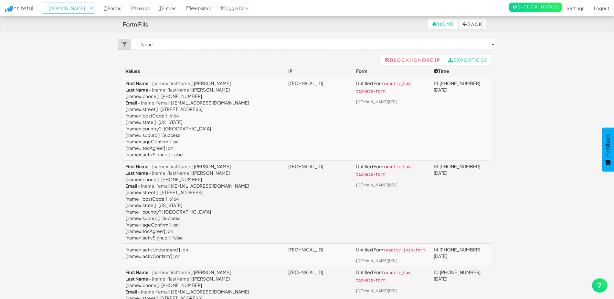
click at [94, 10] on select "-- None -- [DOMAIN_NAME] [DOMAIN_NAME] [DOMAIN_NAME] [DOMAIN_NAME]" at bounding box center [68, 8] width 51 height 11
select select "2325"
click at [45, 3] on select "-- None -- [DOMAIN_NAME] [DOMAIN_NAME] [DOMAIN_NAME] [DOMAIN_NAME]" at bounding box center [68, 8] width 51 height 11
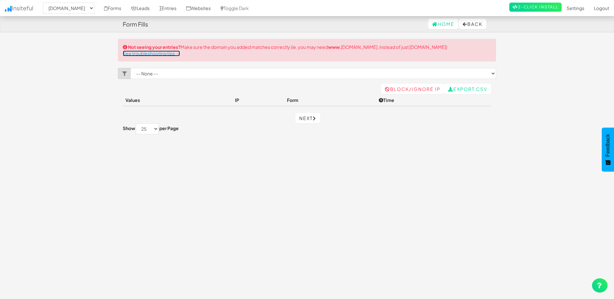
click at [141, 55] on link "See troubleshooting tips →" at bounding box center [151, 53] width 57 height 6
click at [86, 8] on select "-- None -- [DOMAIN_NAME] [DOMAIN_NAME] [DOMAIN_NAME] [DOMAIN_NAME]" at bounding box center [68, 8] width 51 height 11
select select "2279"
click at [45, 3] on select "-- None -- [DOMAIN_NAME] [DOMAIN_NAME] [DOMAIN_NAME] [DOMAIN_NAME]" at bounding box center [68, 8] width 51 height 11
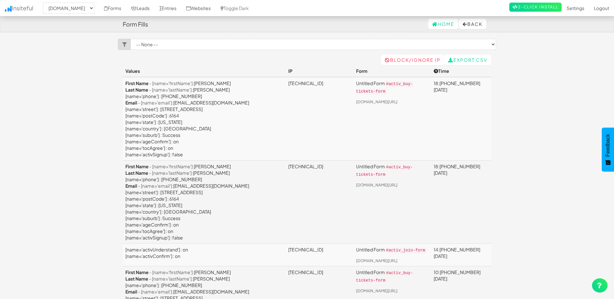
select select "2279"
click at [154, 10] on link "Leads" at bounding box center [140, 8] width 28 height 16
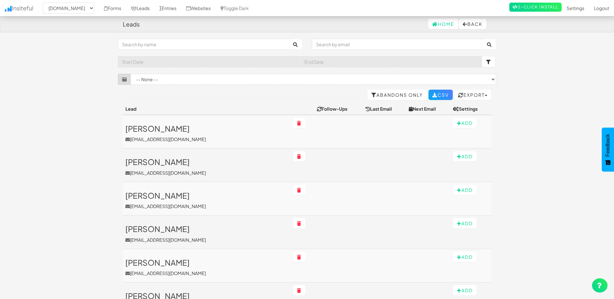
select select "2279"
click at [391, 92] on link "Abandons Only" at bounding box center [396, 94] width 59 height 10
select select "2279"
drag, startPoint x: 163, startPoint y: 79, endPoint x: 163, endPoint y: 83, distance: 3.7
click at [163, 79] on select "-- None -- ([DOMAIN_NAME][URL]) ([DOMAIN_NAME][URL]) ([DOMAIN_NAME][URL]) ([DOM…" at bounding box center [313, 79] width 365 height 11
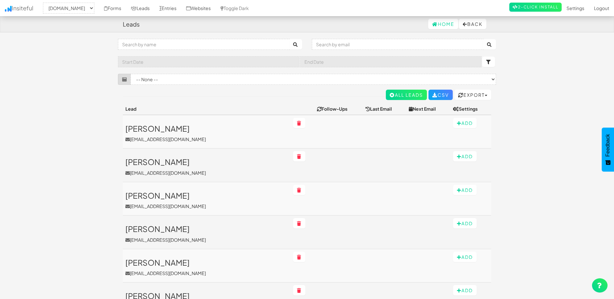
click at [202, 85] on div "Toggle navigation Insiteful -- None -- www.betteroddslottery.com.au www.luckypu…" at bounding box center [307, 64] width 378 height 51
click at [475, 98] on button "Export" at bounding box center [472, 94] width 37 height 10
click at [452, 131] on link "Leads Only" at bounding box center [462, 129] width 58 height 8
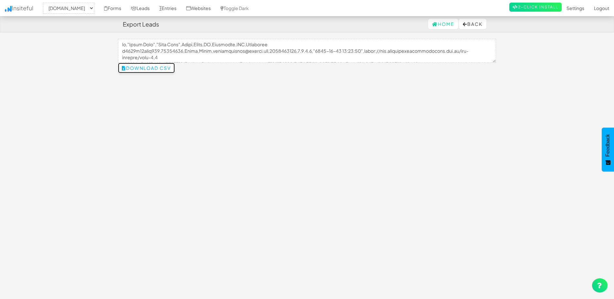
click at [140, 70] on button "Download CSV" at bounding box center [146, 68] width 57 height 10
click at [208, 130] on div "Toggle navigation Insiteful -- None -- [DOMAIN_NAME] [DOMAIN_NAME] [DOMAIN_NAME…" at bounding box center [307, 166] width 378 height 254
click at [82, 11] on select "-- None -- www.betteroddslottery.com.au www.luckypuppylottery.org.au www.carfor…" at bounding box center [68, 8] width 51 height 11
select select "2280"
click at [45, 3] on select "-- None -- www.betteroddslottery.com.au www.luckypuppylottery.org.au www.carfor…" at bounding box center [68, 8] width 51 height 11
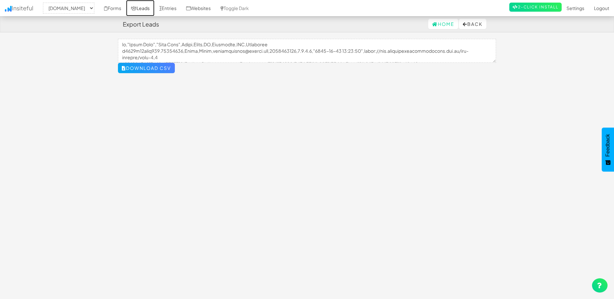
click at [154, 8] on link "Leads" at bounding box center [140, 8] width 28 height 16
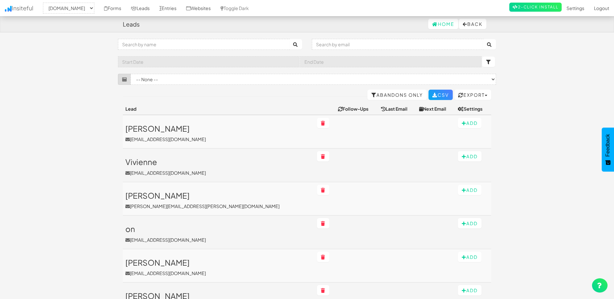
select select "2280"
click at [406, 96] on link "Abandons Only" at bounding box center [396, 94] width 59 height 10
select select "2280"
click at [479, 97] on button "Export" at bounding box center [472, 94] width 37 height 10
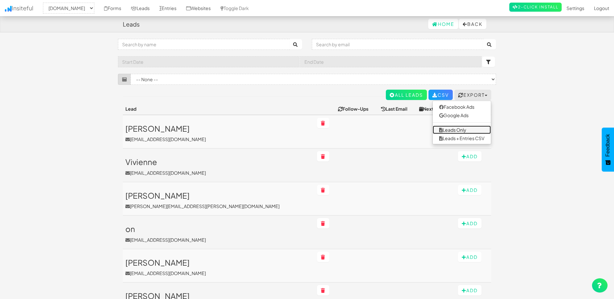
click at [463, 129] on link "Leads Only" at bounding box center [462, 129] width 58 height 8
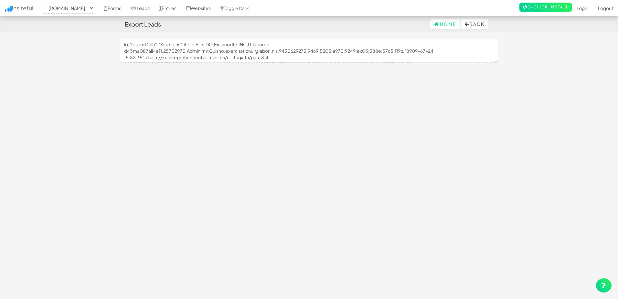
select select "2280"
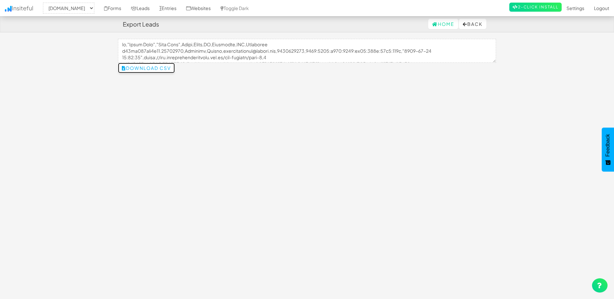
click at [165, 66] on button "Download CSV" at bounding box center [146, 68] width 57 height 10
click at [210, 200] on div "Toggle navigation Insiteful -- None -- [DOMAIN_NAME] [DOMAIN_NAME] [DOMAIN_NAME…" at bounding box center [307, 166] width 378 height 254
click at [126, 10] on link "Forms" at bounding box center [112, 8] width 27 height 16
click at [19, 6] on link "Insiteful" at bounding box center [19, 8] width 38 height 16
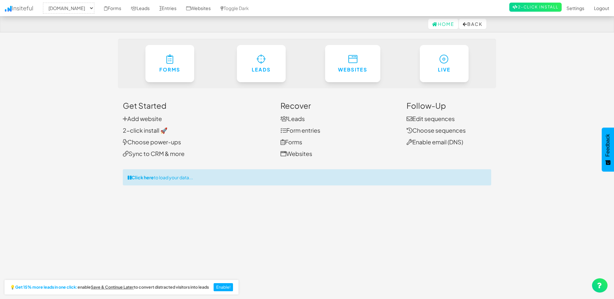
select select "2280"
